Goal: Task Accomplishment & Management: Use online tool/utility

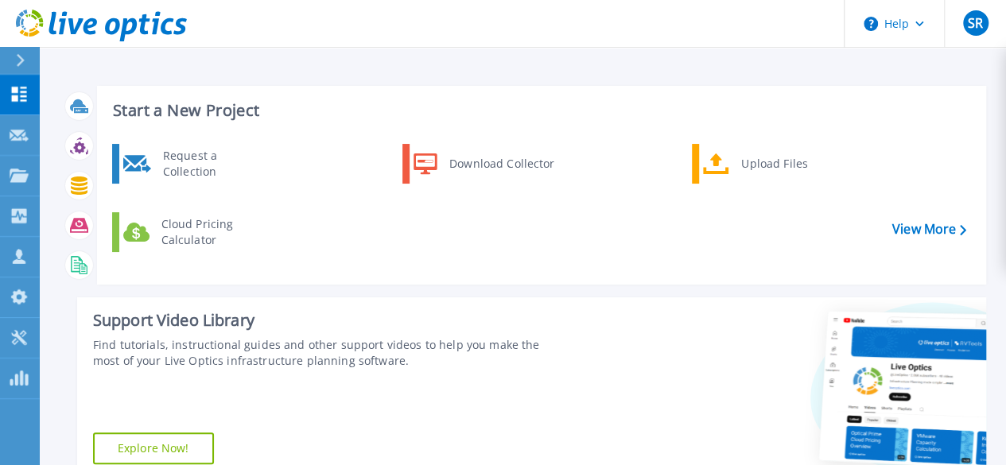
click at [94, 22] on icon at bounding box center [90, 26] width 14 height 17
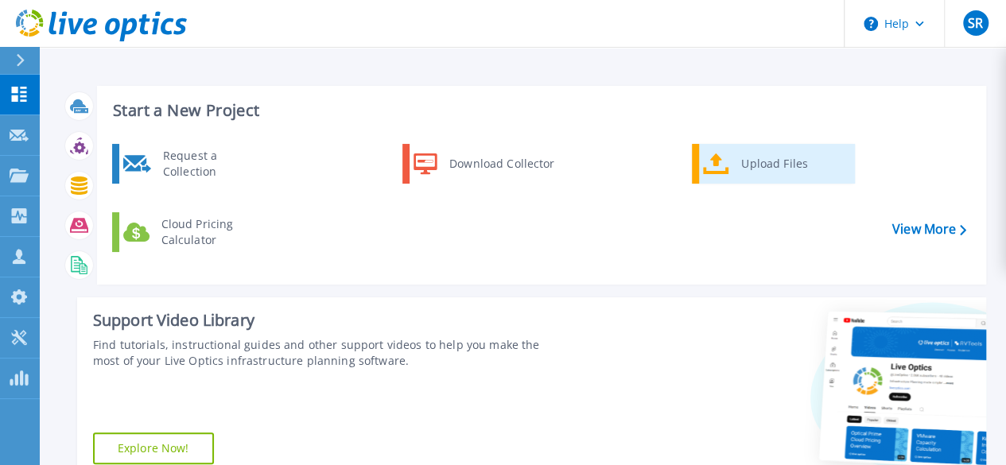
click at [738, 173] on div "Upload Files" at bounding box center [792, 164] width 118 height 32
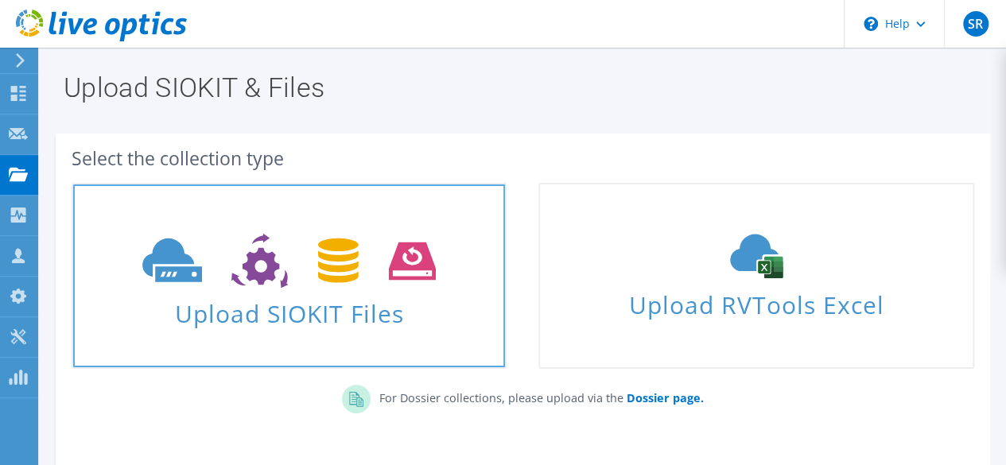
click at [372, 285] on icon at bounding box center [288, 261] width 293 height 55
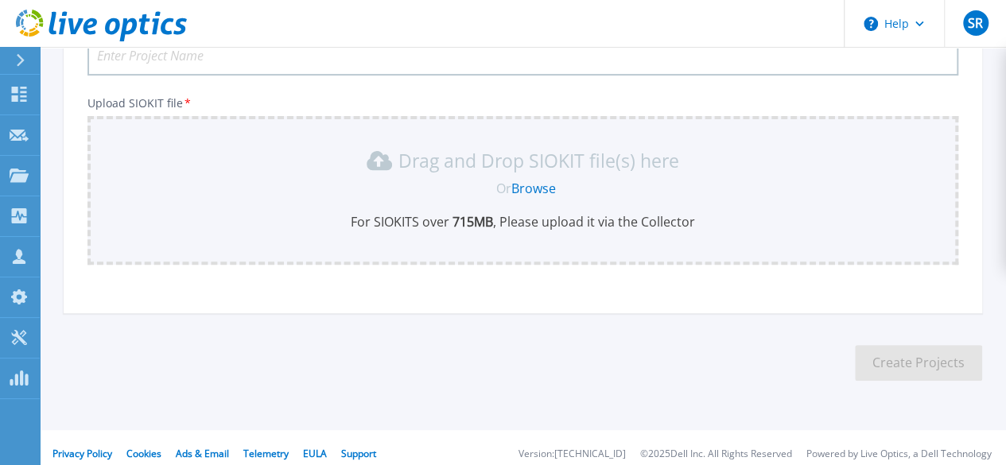
scroll to position [168, 0]
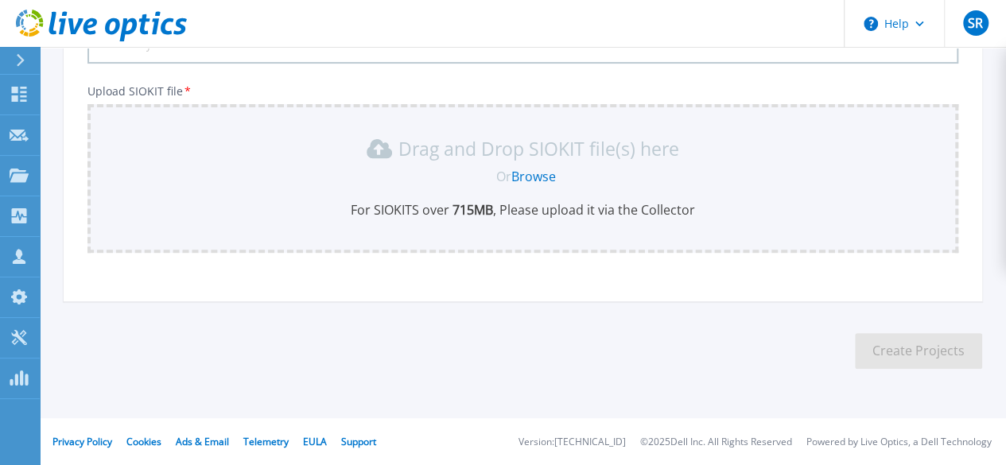
click at [543, 179] on link "Browse" at bounding box center [533, 176] width 45 height 17
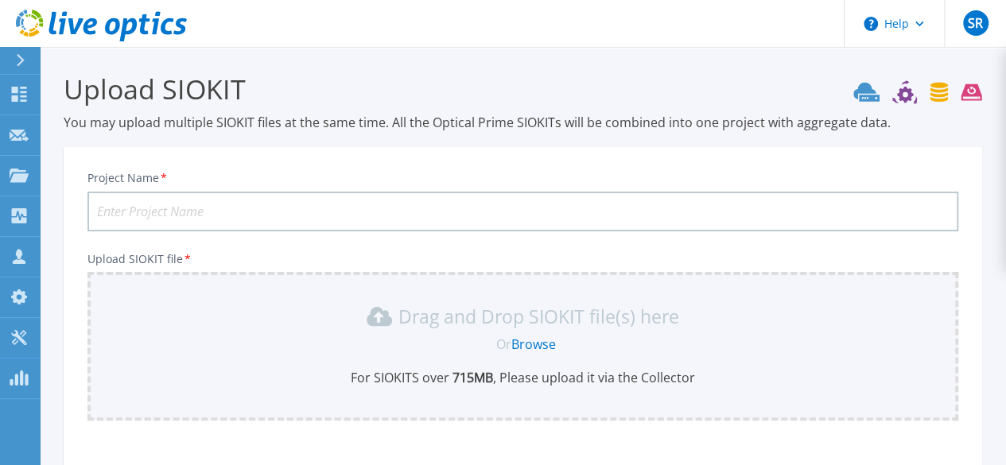
click at [321, 197] on input "Project Name *" at bounding box center [522, 212] width 871 height 40
click at [188, 231] on input "Project Name *" at bounding box center [522, 212] width 871 height 40
click at [169, 214] on input "Project Name *" at bounding box center [522, 212] width 871 height 40
type input "centum"
click at [346, 327] on div "Drag and Drop SIOKIT file(s) here" at bounding box center [523, 316] width 852 height 25
